Goal: Information Seeking & Learning: Check status

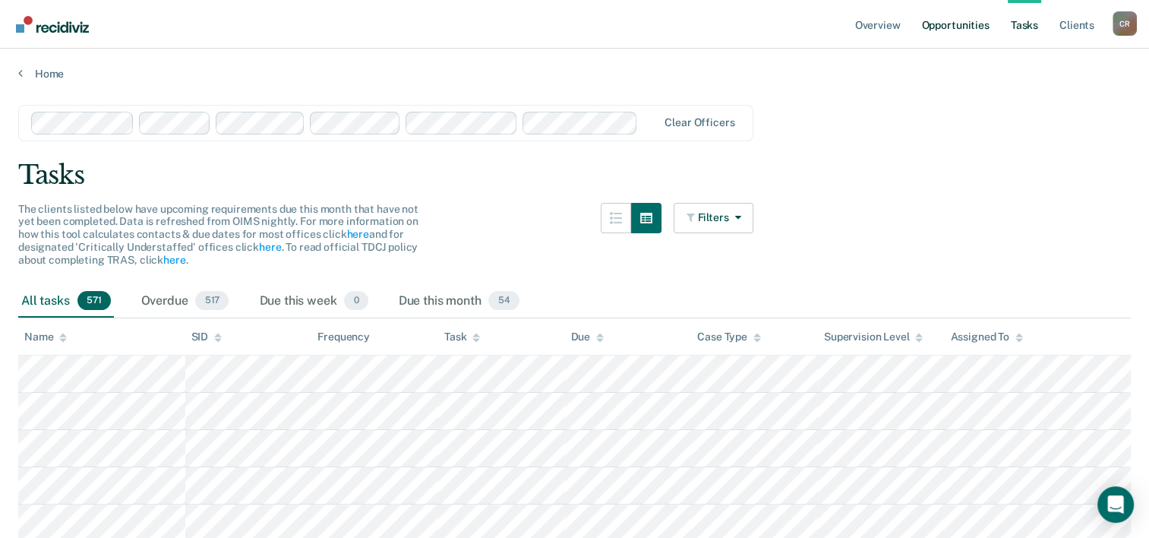
click at [696, 33] on link "Opportunities" at bounding box center [955, 24] width 74 height 49
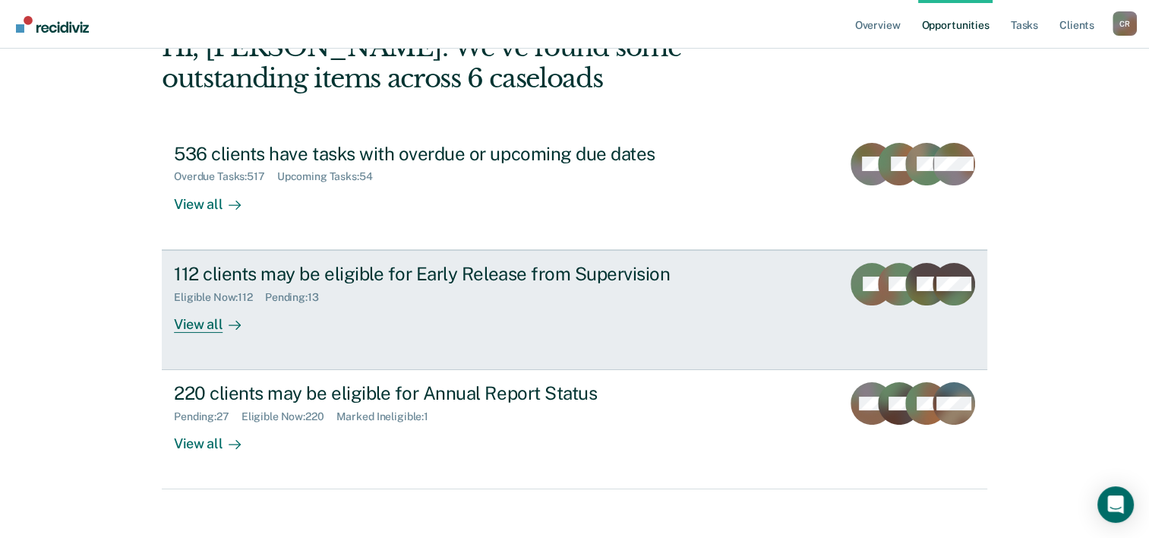
scroll to position [107, 0]
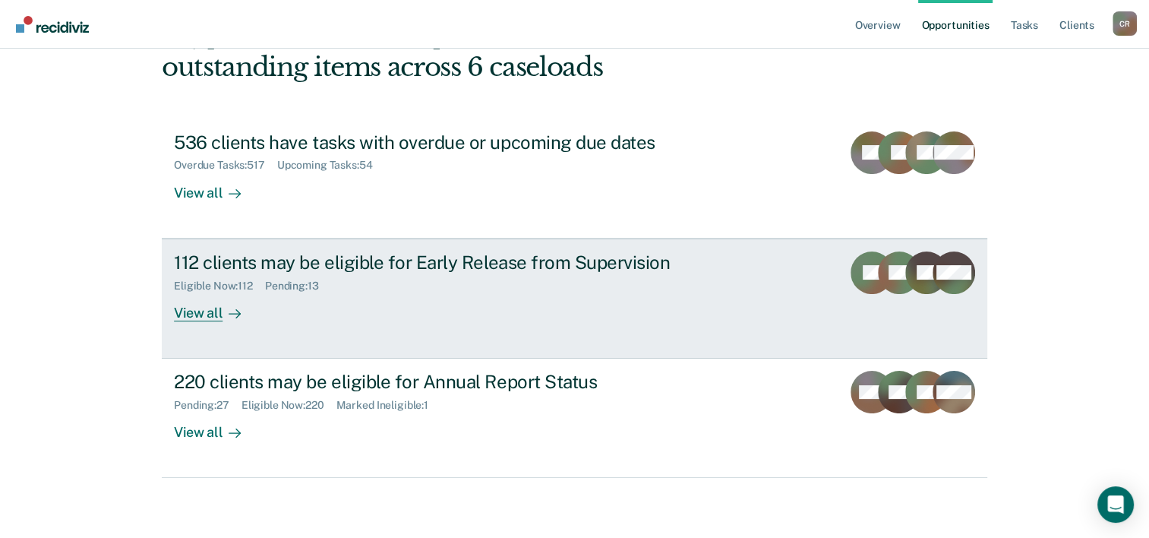
click at [211, 305] on div "View all" at bounding box center [216, 307] width 85 height 30
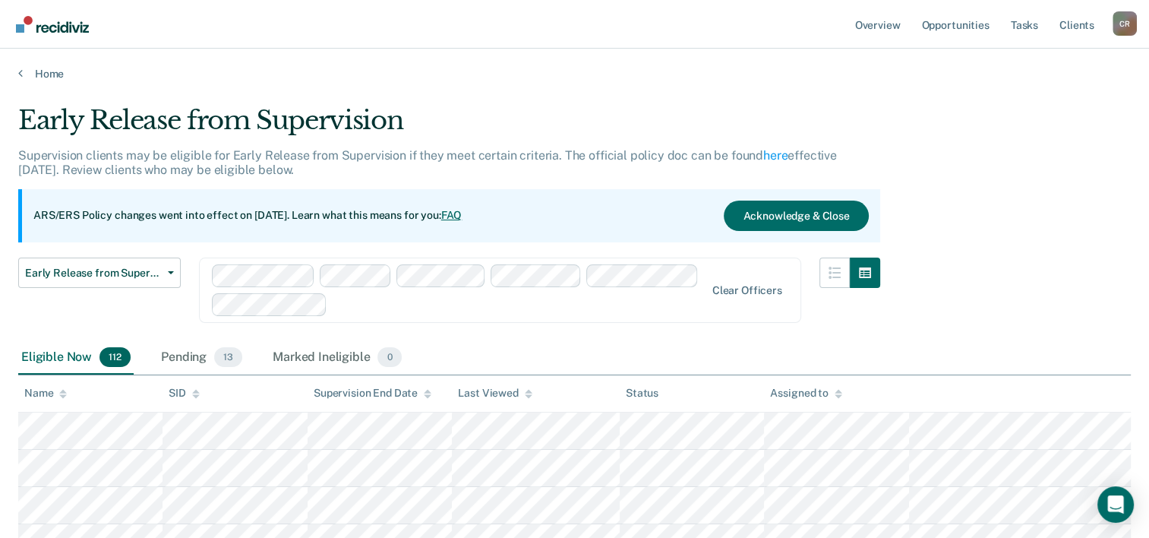
scroll to position [76, 0]
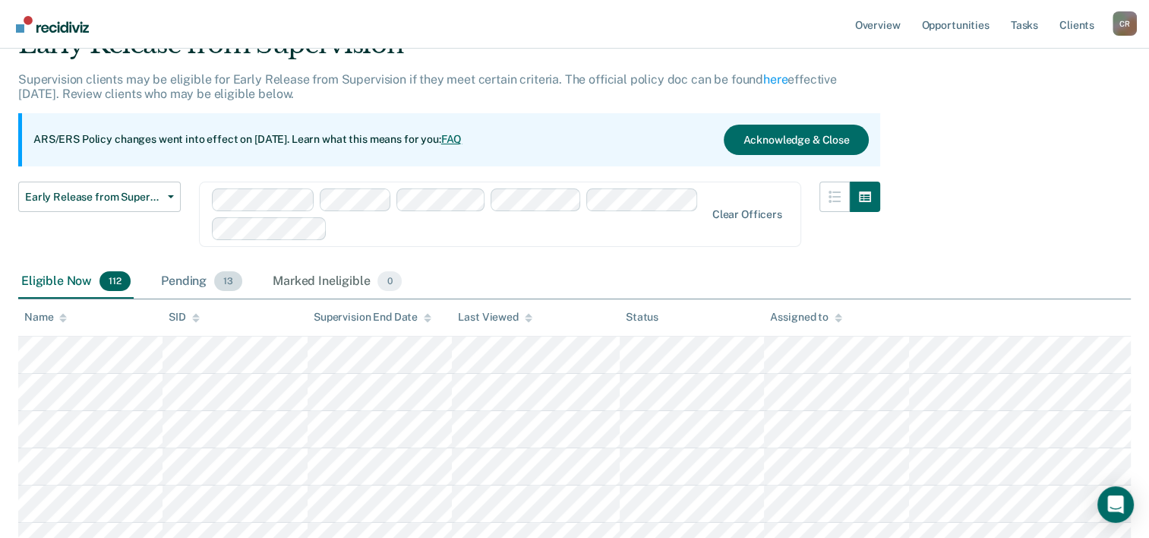
click at [204, 279] on div "Pending 13" at bounding box center [201, 281] width 87 height 33
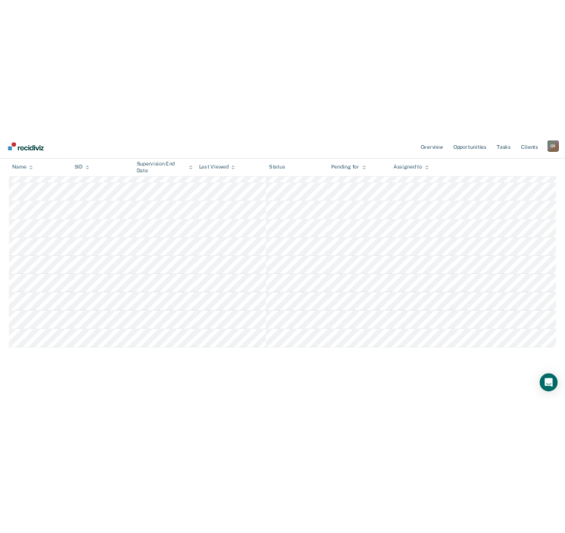
scroll to position [0, 0]
